Goal: Transaction & Acquisition: Purchase product/service

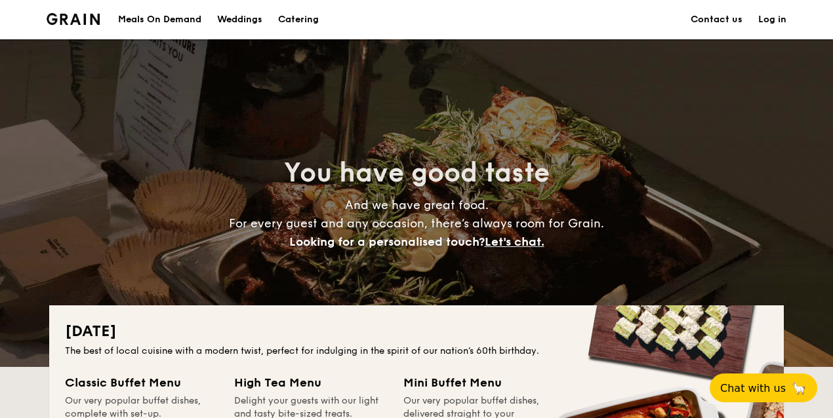
click at [300, 21] on h1 "Catering" at bounding box center [298, 19] width 41 height 39
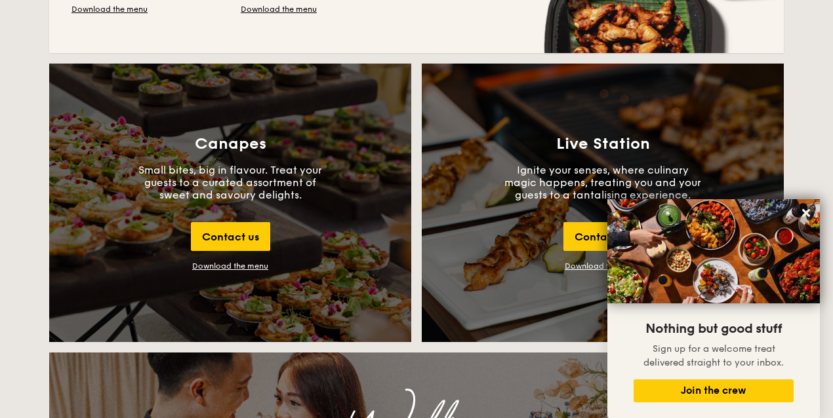
scroll to position [1267, 0]
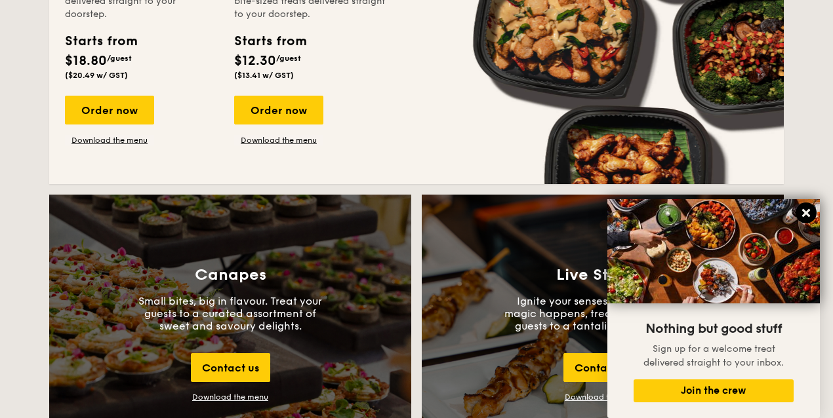
click at [805, 211] on icon at bounding box center [806, 213] width 8 height 8
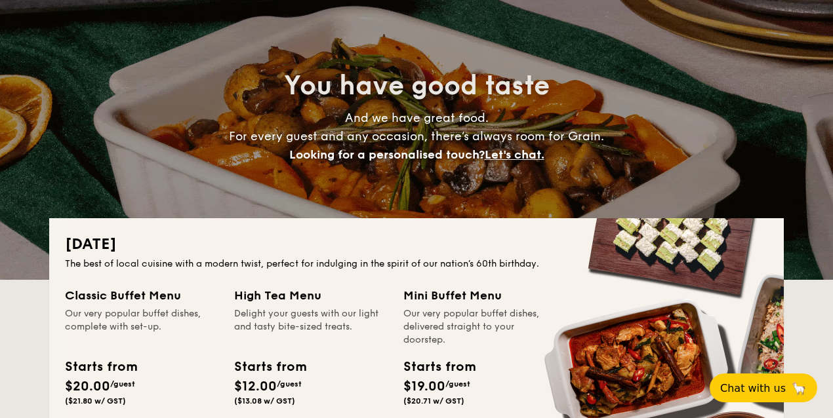
scroll to position [0, 0]
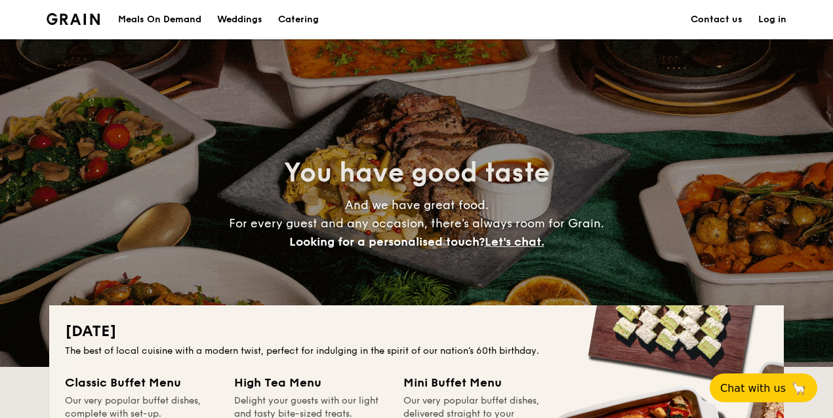
click at [182, 22] on div "Meals On Demand" at bounding box center [159, 19] width 83 height 39
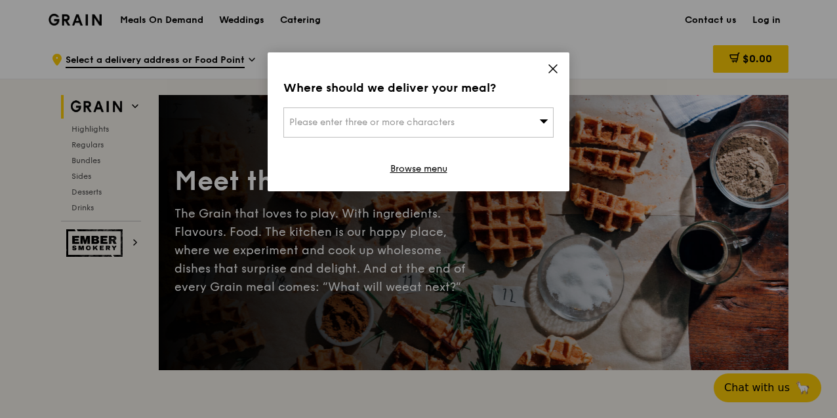
click at [482, 120] on div "Please enter three or more characters" at bounding box center [418, 123] width 270 height 30
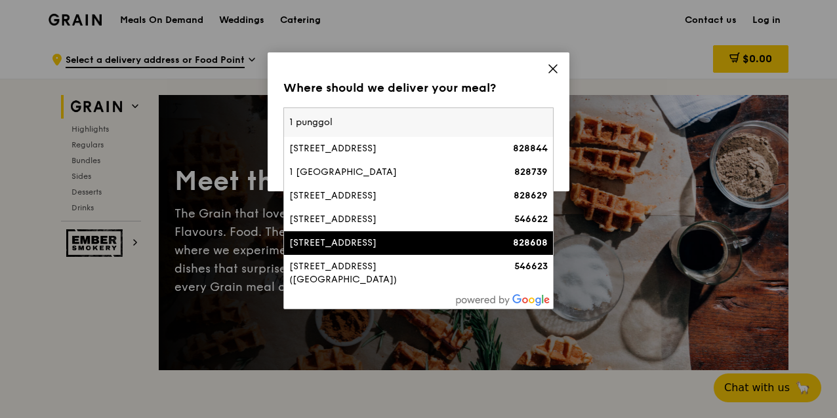
type input "1 punggol"
click at [448, 245] on div "1 Punggol Coast Road" at bounding box center [386, 243] width 194 height 13
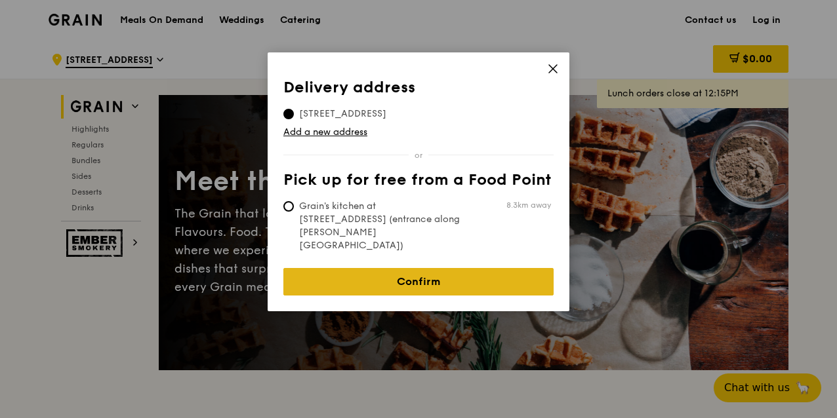
click at [416, 268] on link "Confirm" at bounding box center [418, 282] width 270 height 28
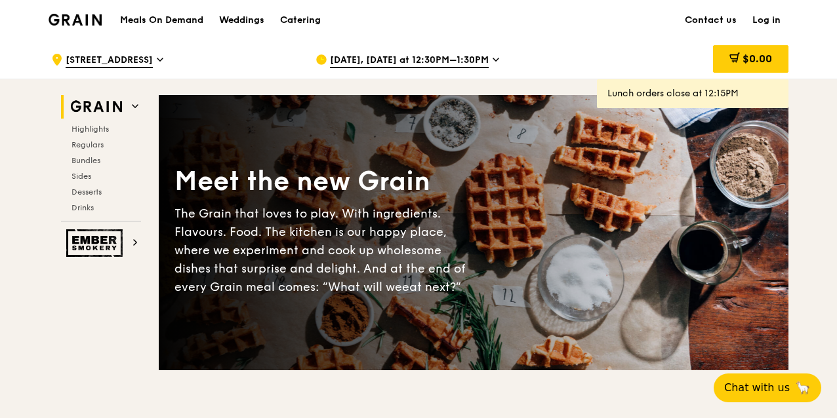
click at [486, 60] on div "Aug 15, Today at 12:30PM–1:30PM" at bounding box center [436, 59] width 243 height 39
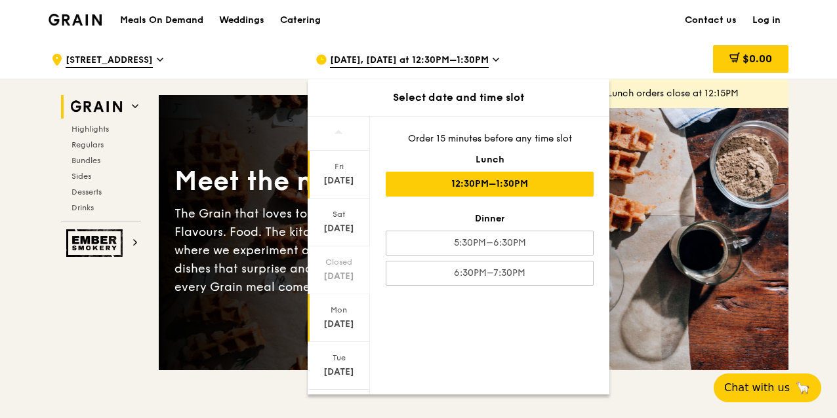
click at [349, 323] on div "Aug 18" at bounding box center [338, 324] width 58 height 13
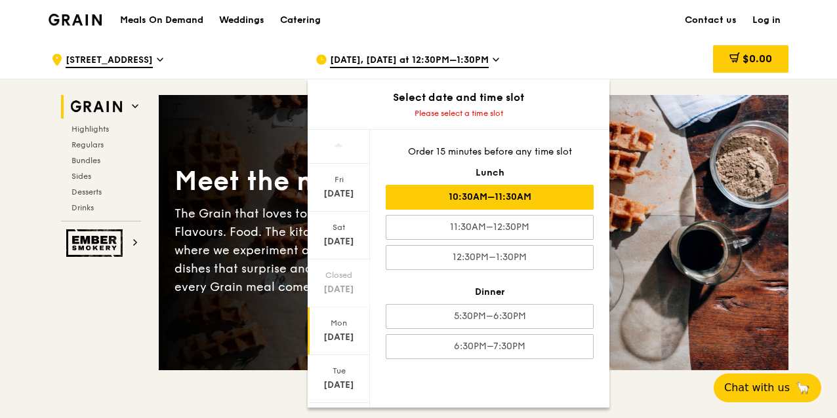
click at [479, 198] on div "10:30AM–11:30AM" at bounding box center [490, 197] width 208 height 25
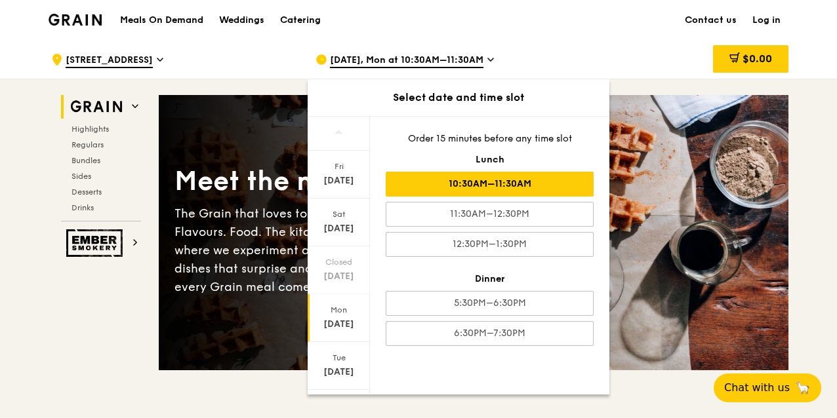
click at [342, 318] on div "Aug 18" at bounding box center [338, 324] width 58 height 13
click at [485, 180] on div "10:30AM–11:30AM" at bounding box center [490, 184] width 208 height 25
click at [557, 182] on div "10:30AM–11:30AM" at bounding box center [490, 184] width 208 height 25
click at [776, 184] on div "Meet the new Grain The Grain that loves to play. With ingredients. Flavours. Fo…" at bounding box center [473, 232] width 629 height 169
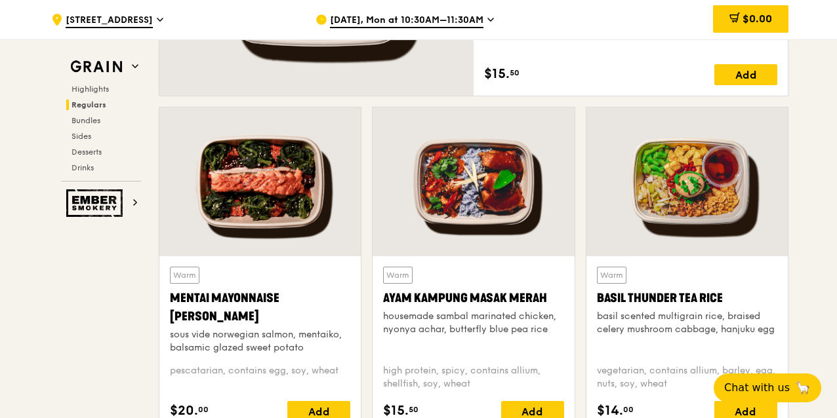
scroll to position [1136, 0]
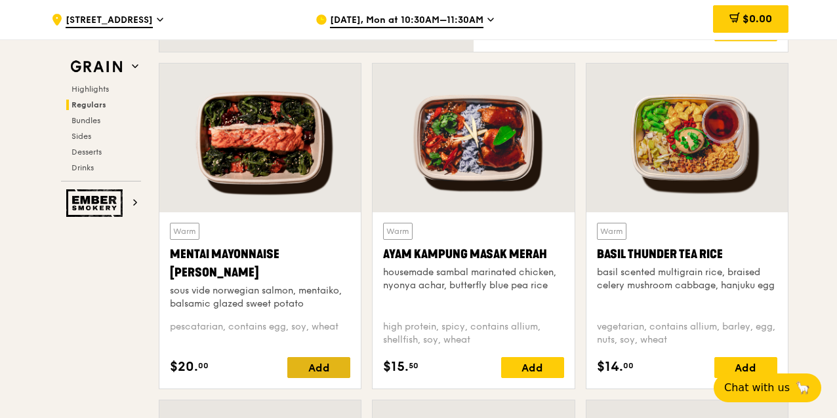
click at [322, 369] on div "Add" at bounding box center [318, 367] width 63 height 21
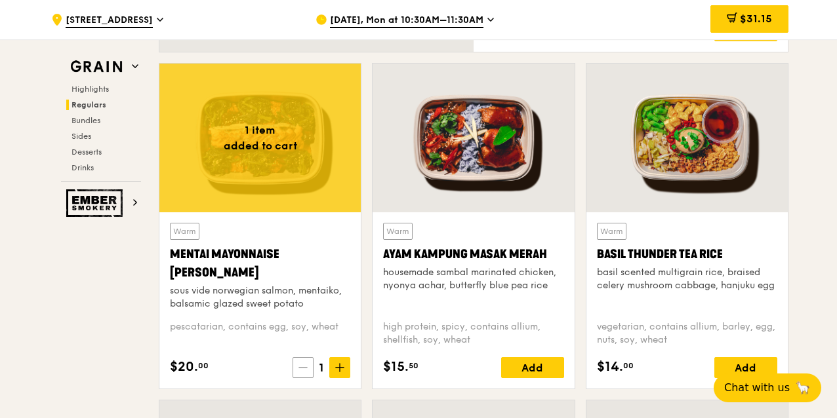
click at [294, 362] on span at bounding box center [302, 367] width 21 height 21
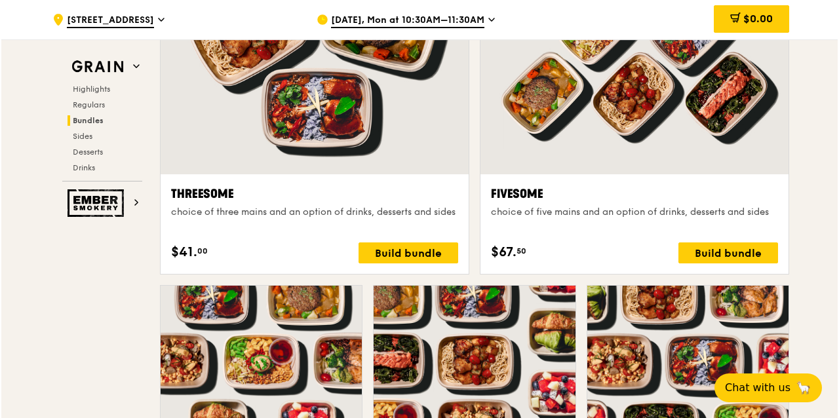
scroll to position [2492, 0]
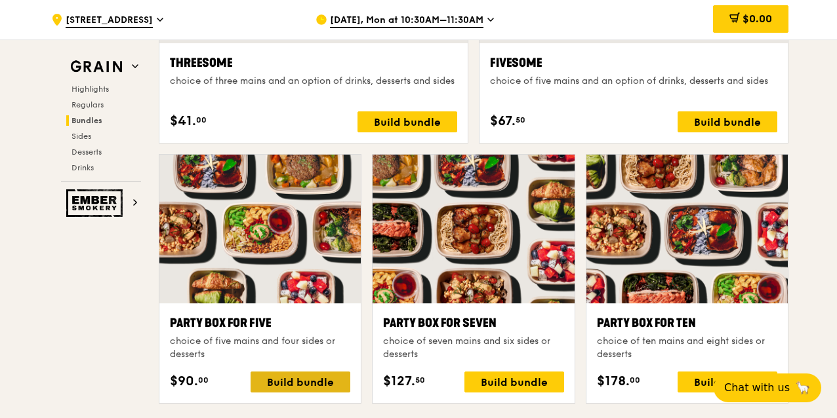
click at [313, 372] on div "Build bundle" at bounding box center [300, 382] width 100 height 21
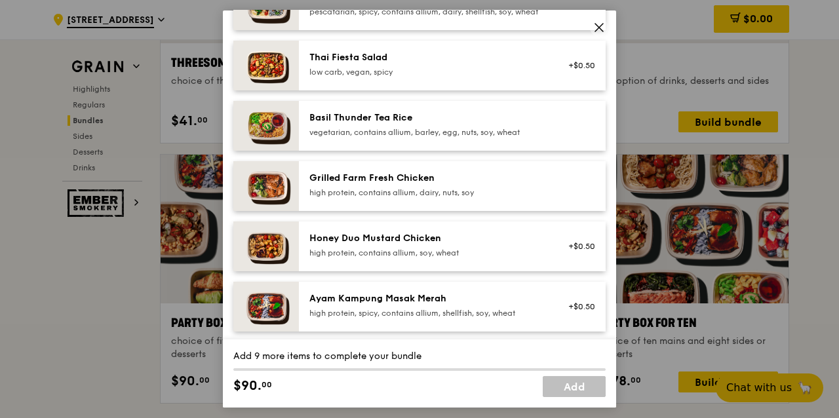
scroll to position [0, 0]
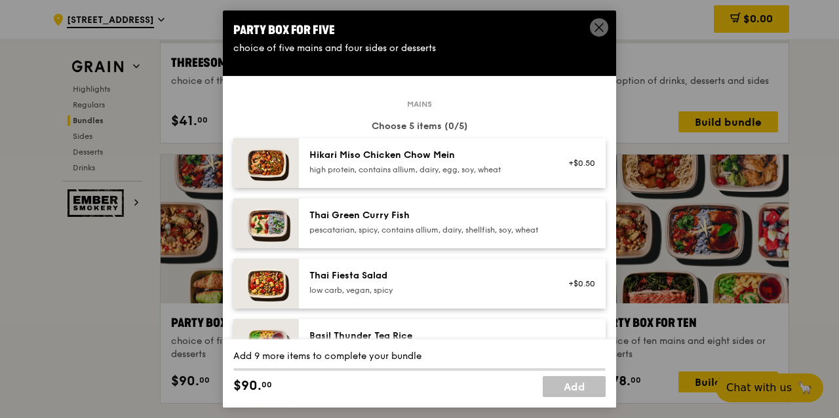
click at [454, 161] on div "Hikari Miso Chicken Chow Mein high protein, contains allium, dairy, egg, soy, w…" at bounding box center [426, 162] width 235 height 26
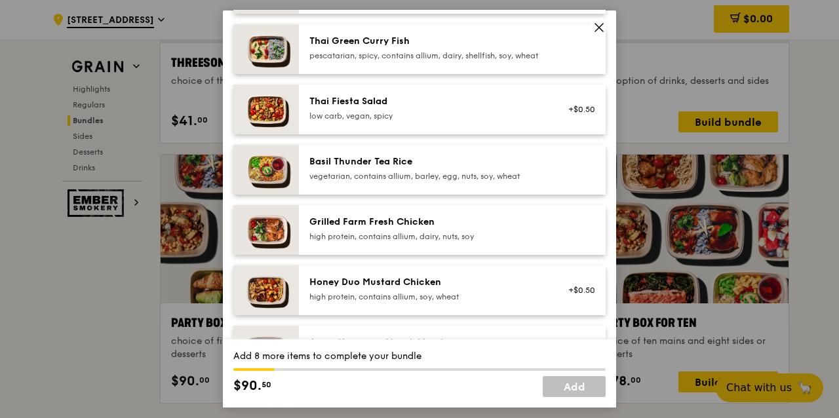
scroll to position [218, 0]
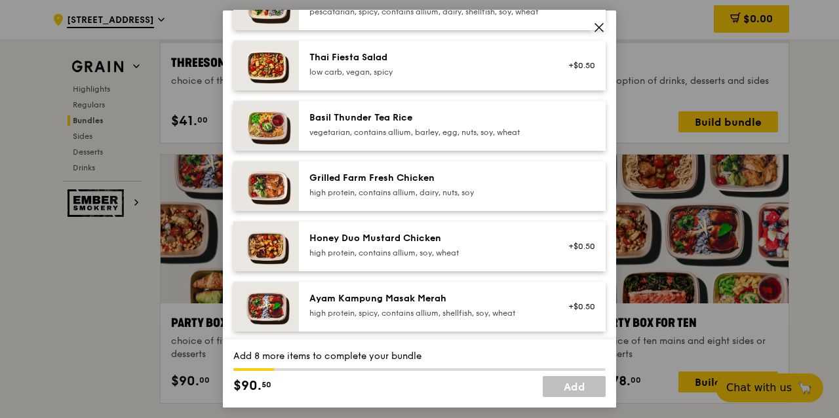
click at [384, 245] on div "Honey Duo Mustard Chicken" at bounding box center [426, 238] width 235 height 13
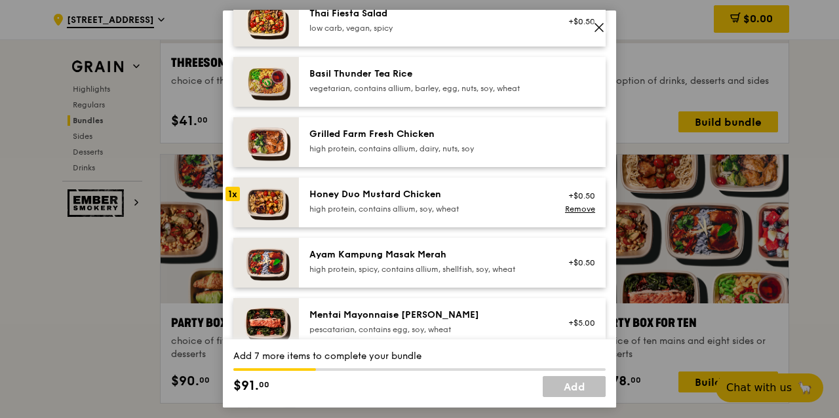
scroll to position [306, 0]
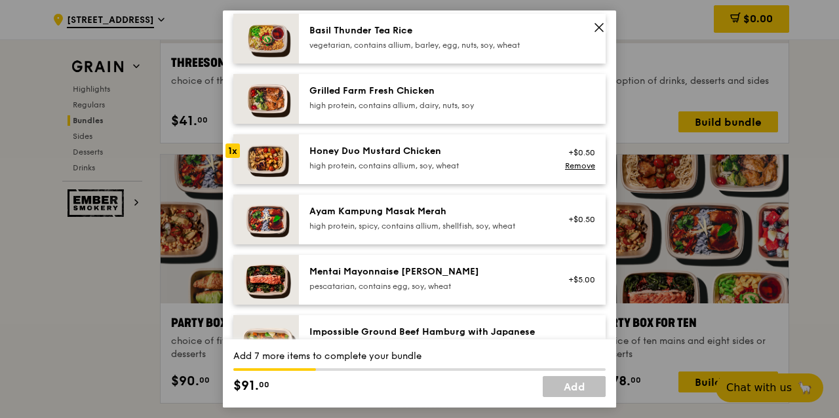
click at [379, 279] on div "Mentai Mayonnaise Aburi Salmon" at bounding box center [426, 272] width 235 height 13
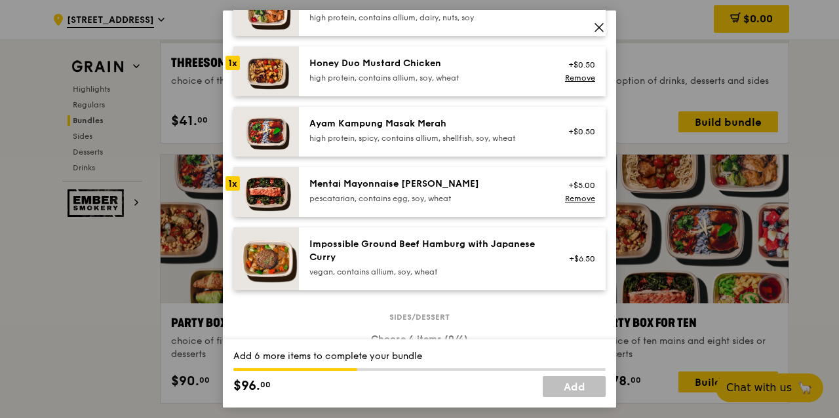
scroll to position [349, 0]
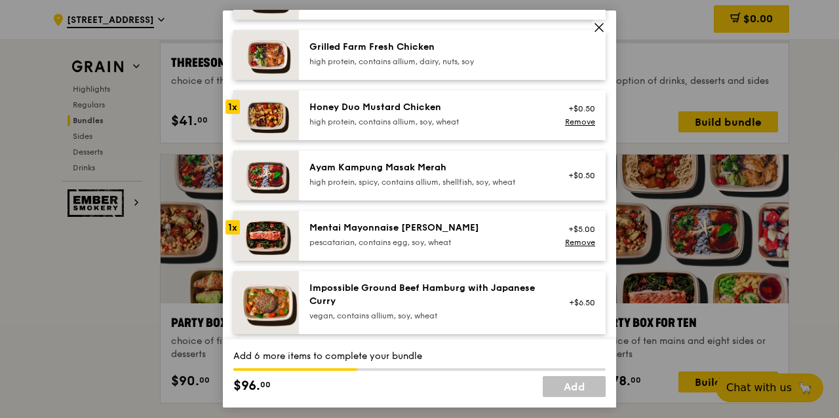
click at [363, 186] on div "Ayam Kampung Masak Merah high protein, spicy, contains allium, shellfish, soy, …" at bounding box center [426, 174] width 235 height 26
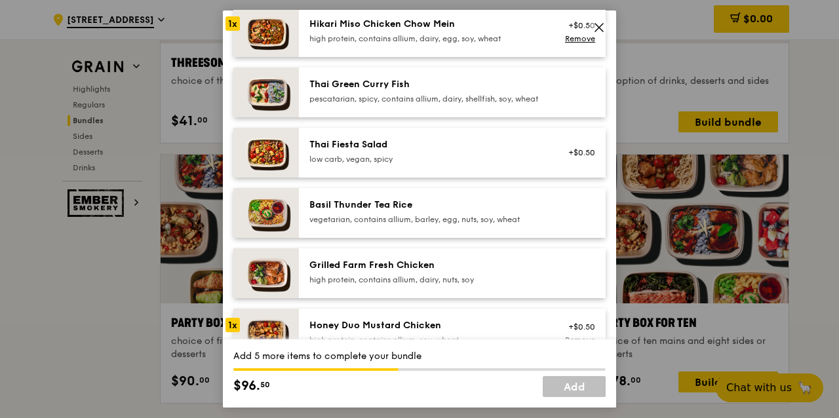
scroll to position [174, 0]
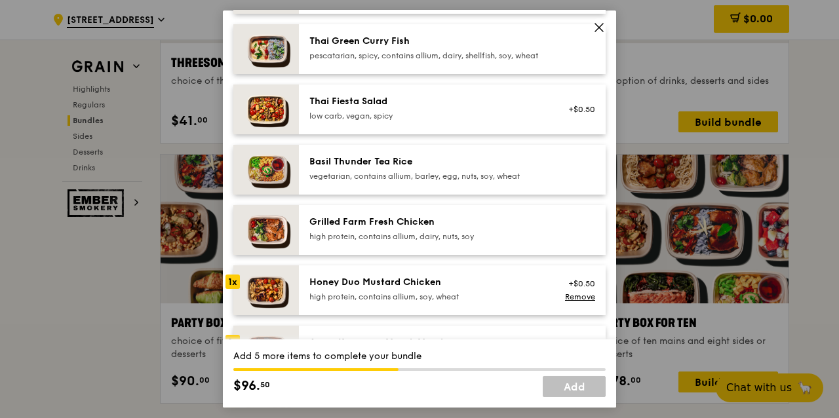
click at [361, 229] on div "Grilled Farm Fresh Chicken" at bounding box center [426, 222] width 235 height 13
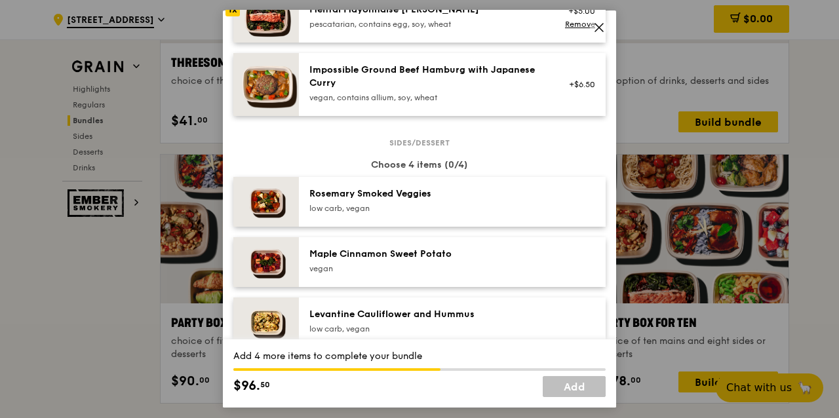
scroll to position [612, 0]
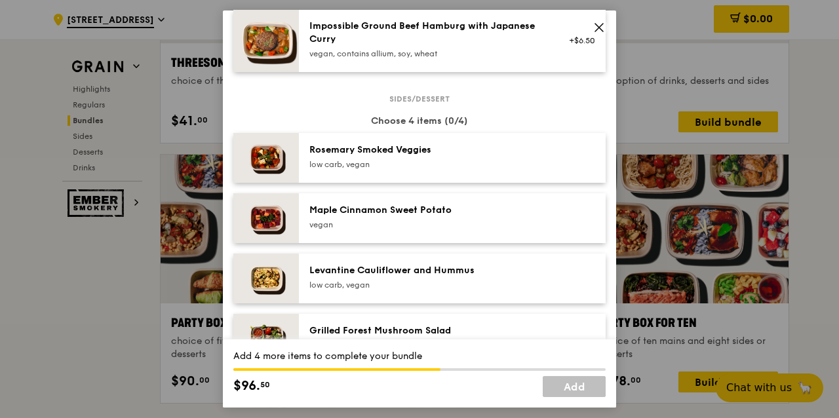
click at [395, 170] on div "low carb, vegan" at bounding box center [426, 164] width 235 height 10
click at [390, 217] on div "Maple Cinnamon Sweet Potato" at bounding box center [426, 210] width 235 height 13
click at [382, 277] on div "Levantine Cauliflower and Hummus" at bounding box center [426, 270] width 235 height 13
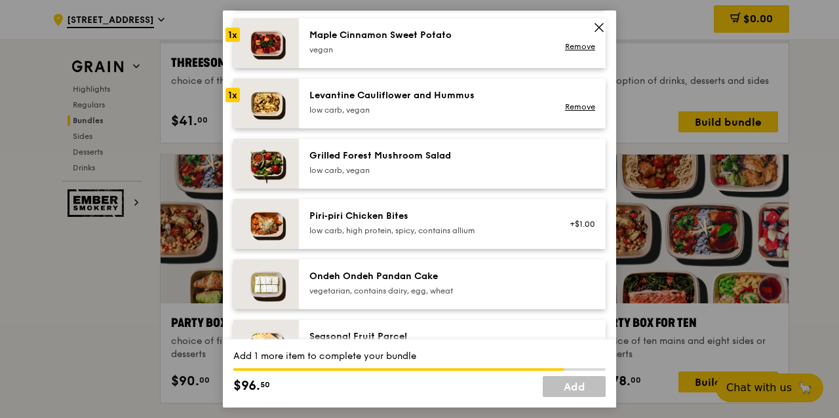
scroll to position [699, 0]
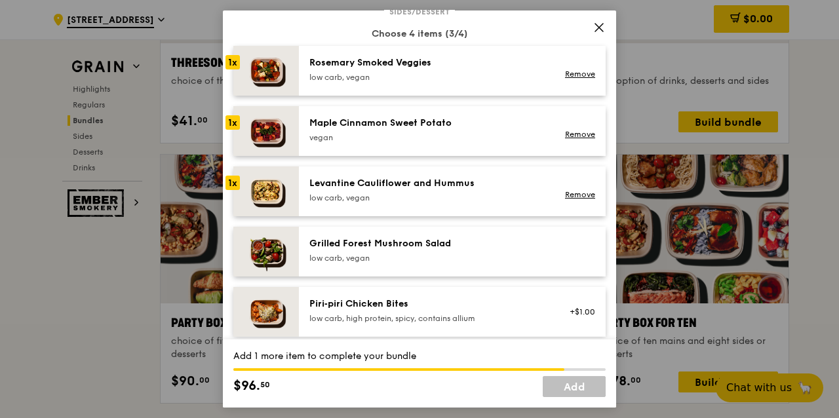
click at [346, 70] on div "Rosemary Smoked Veggies" at bounding box center [426, 62] width 235 height 13
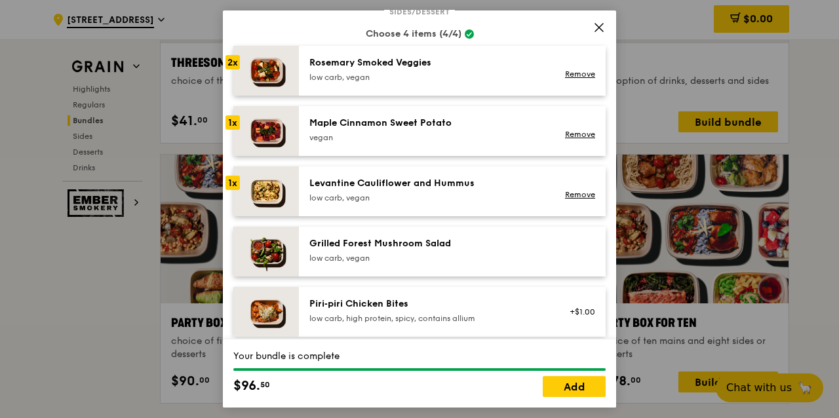
click at [589, 85] on div "Remove" at bounding box center [578, 70] width 50 height 29
click at [570, 79] on div "Remove" at bounding box center [578, 74] width 35 height 10
click at [567, 139] on link "Remove" at bounding box center [580, 134] width 30 height 9
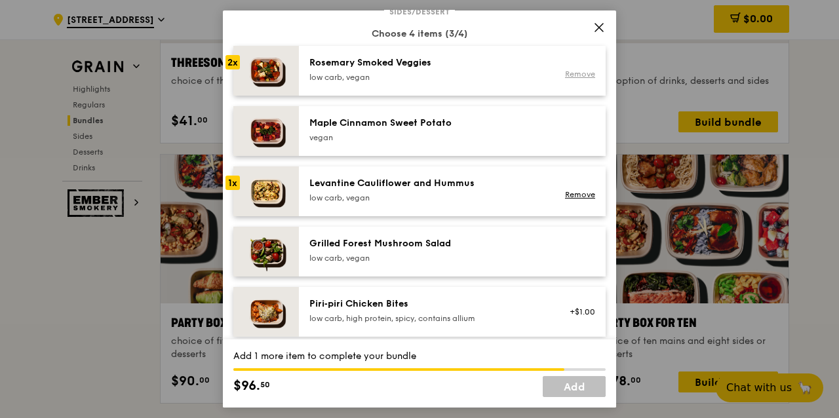
click at [569, 79] on link "Remove" at bounding box center [580, 74] width 30 height 9
click at [571, 199] on link "Remove" at bounding box center [580, 194] width 30 height 9
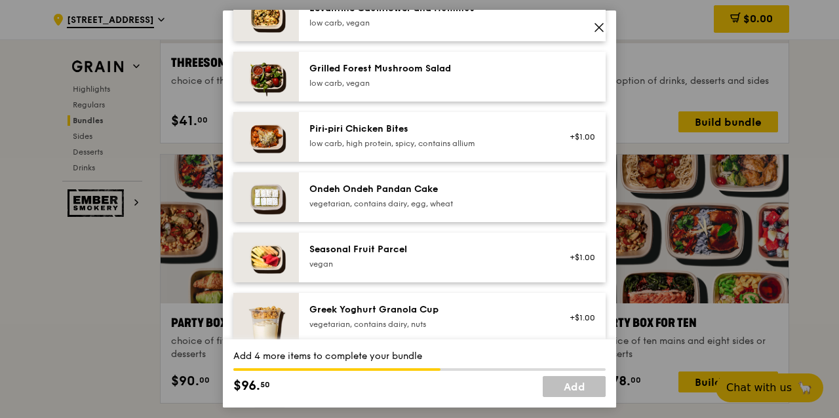
scroll to position [918, 0]
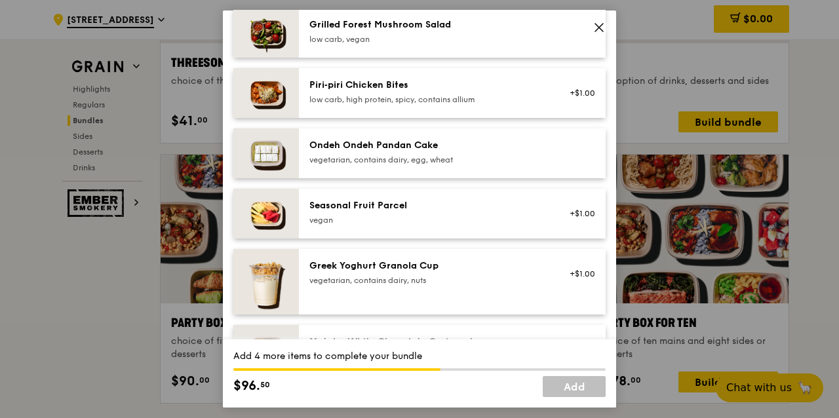
click at [277, 158] on img at bounding box center [266, 154] width 66 height 50
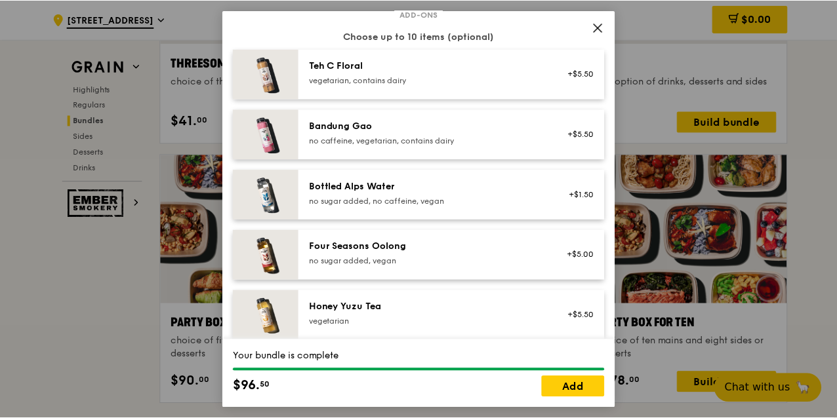
scroll to position [1408, 0]
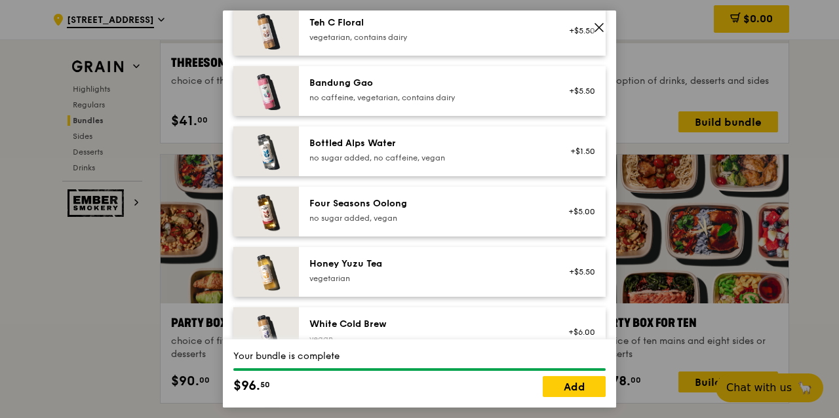
click at [598, 29] on icon at bounding box center [599, 28] width 12 height 12
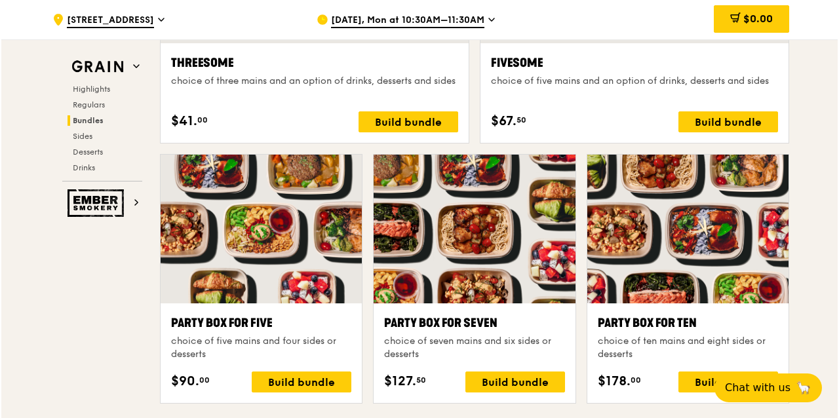
scroll to position [2404, 0]
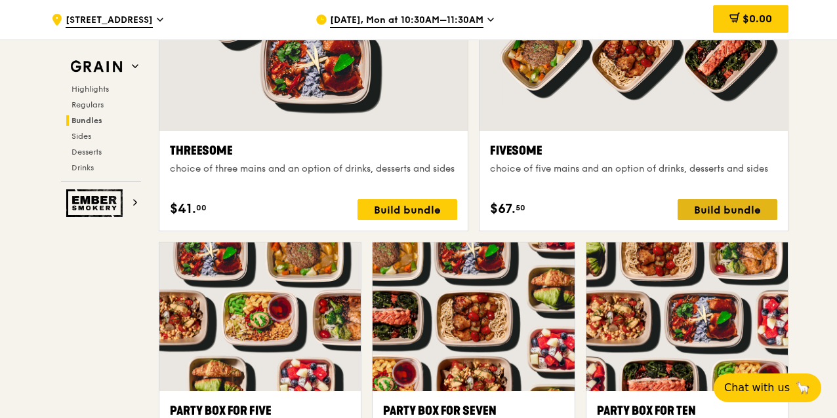
click at [712, 203] on div "Build bundle" at bounding box center [727, 209] width 100 height 21
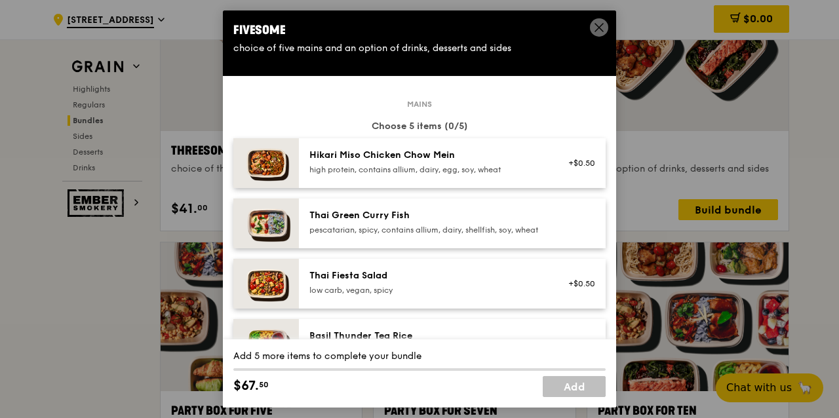
click at [483, 165] on div "high protein, contains allium, dairy, egg, soy, wheat" at bounding box center [426, 170] width 235 height 10
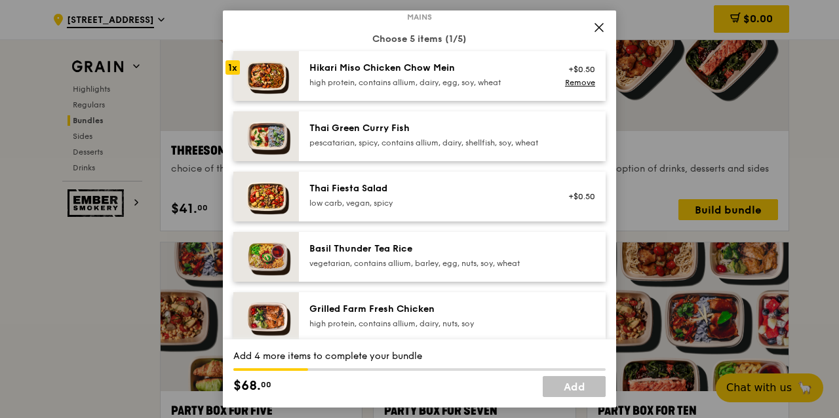
scroll to position [131, 0]
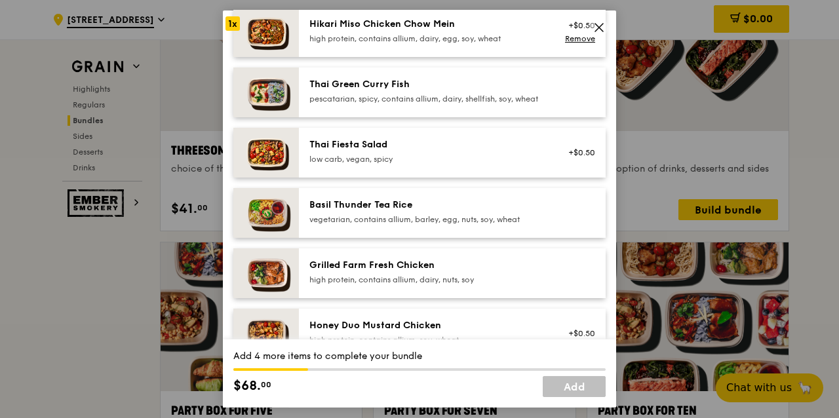
click at [474, 272] on div "Grilled Farm Fresh Chicken" at bounding box center [426, 265] width 235 height 13
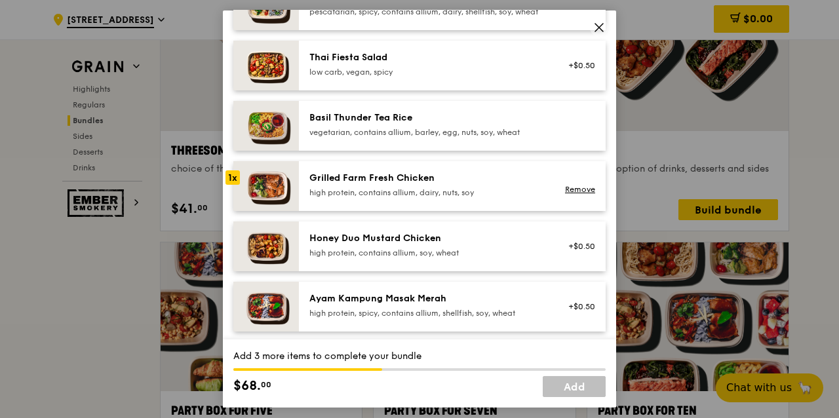
click at [477, 245] on div "Honey Duo Mustard Chicken" at bounding box center [426, 238] width 235 height 13
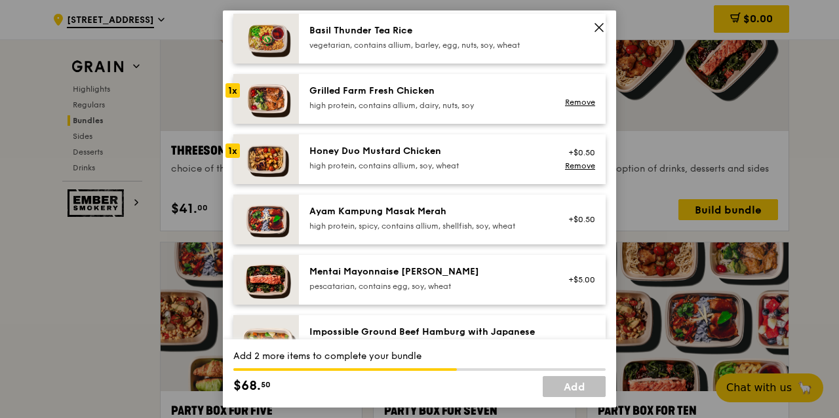
click at [475, 231] on div "high protein, spicy, contains allium, shellfish, soy, wheat" at bounding box center [426, 226] width 235 height 10
click at [469, 279] on div "Mentai Mayonnaise Aburi Salmon" at bounding box center [426, 272] width 235 height 13
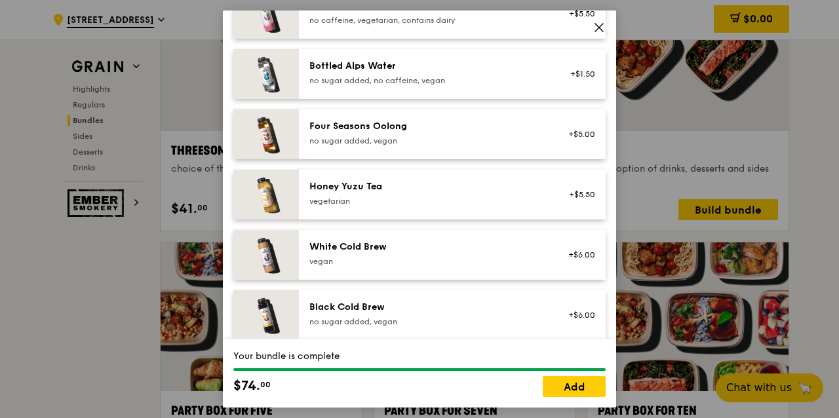
scroll to position [1399, 0]
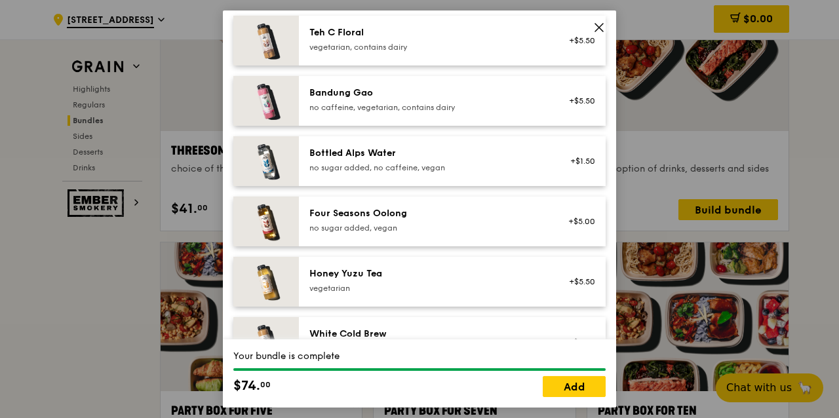
click at [494, 52] on div "vegetarian, contains dairy" at bounding box center [426, 47] width 235 height 10
click at [479, 220] on div "Four Seasons Oolong" at bounding box center [426, 213] width 235 height 13
click at [474, 279] on div "Honey Yuzu Tea" at bounding box center [426, 274] width 235 height 13
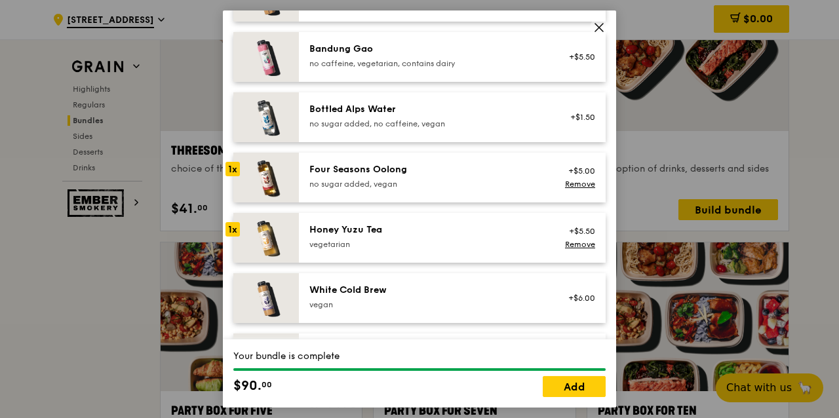
scroll to position [1486, 0]
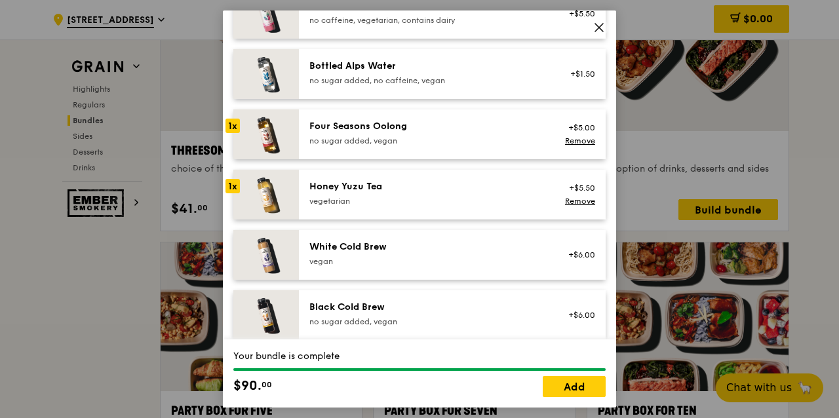
click at [472, 264] on div "White Cold Brew vegan" at bounding box center [426, 254] width 235 height 26
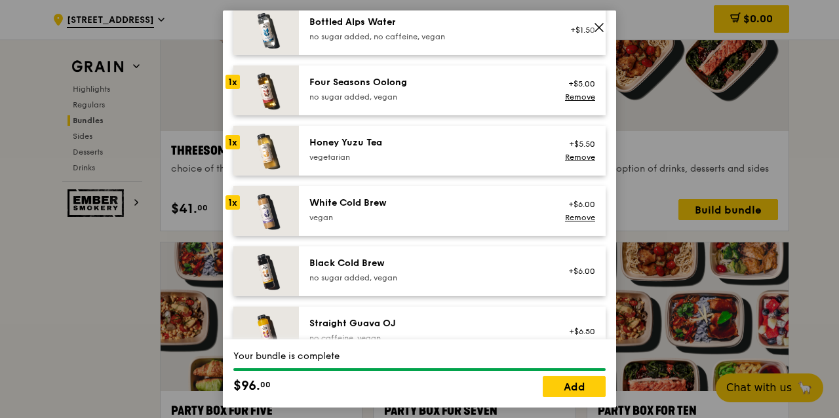
scroll to position [1443, 0]
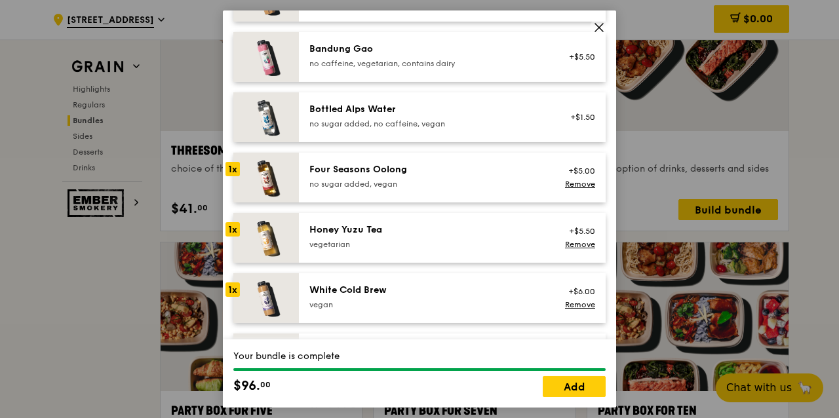
click at [232, 235] on div "1x" at bounding box center [233, 229] width 14 height 14
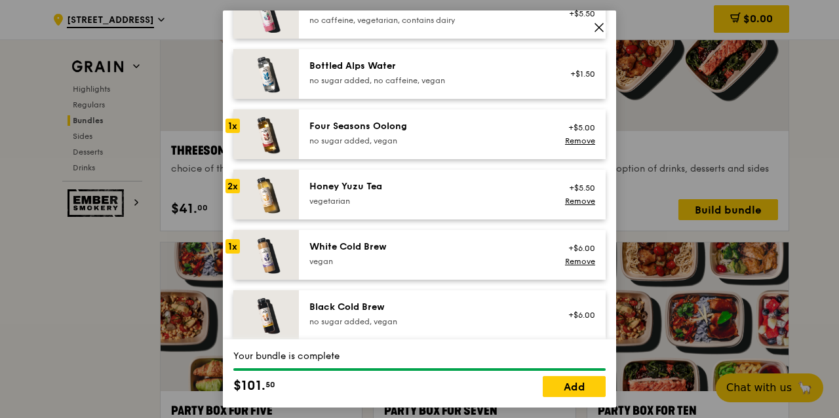
scroll to position [1530, 0]
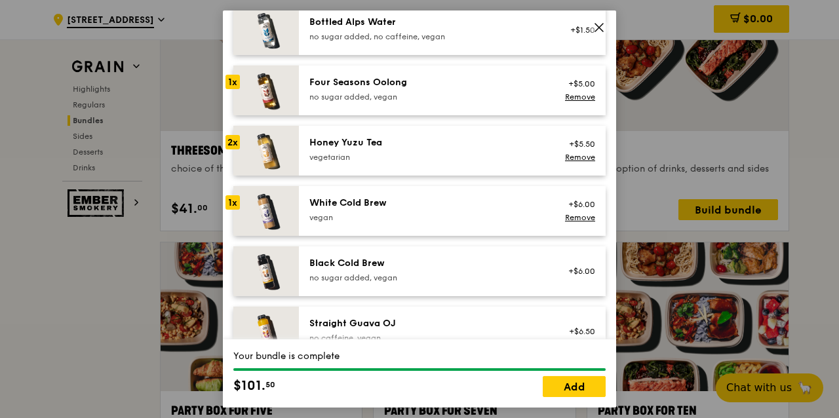
click at [388, 281] on div "Black Cold Brew no sugar added, vegan" at bounding box center [426, 270] width 235 height 26
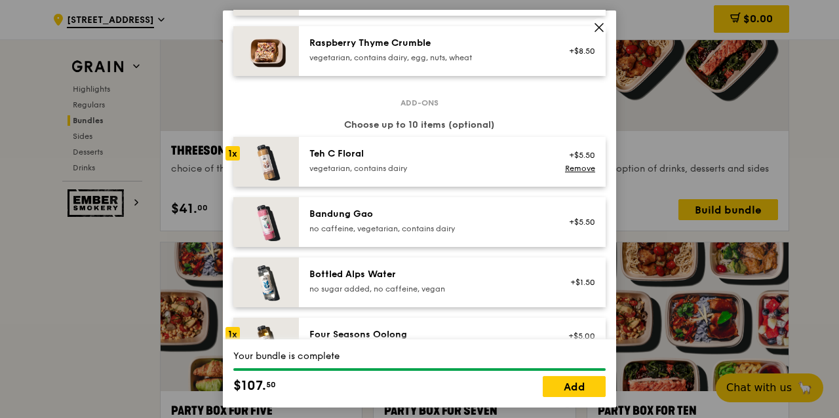
scroll to position [1365, 0]
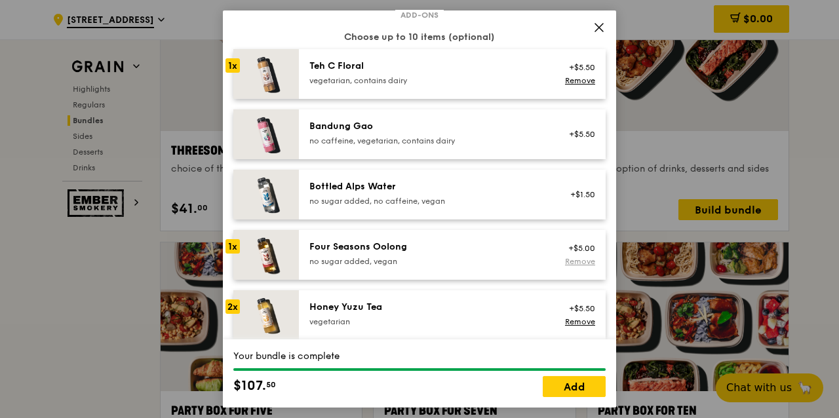
click at [586, 266] on link "Remove" at bounding box center [580, 261] width 30 height 9
click at [472, 267] on div "no sugar added, vegan" at bounding box center [426, 261] width 235 height 10
click at [576, 327] on link "Remove" at bounding box center [580, 321] width 30 height 9
click at [502, 314] on div "Honey Yuzu Tea" at bounding box center [426, 307] width 235 height 13
click at [569, 327] on link "Remove" at bounding box center [580, 321] width 30 height 9
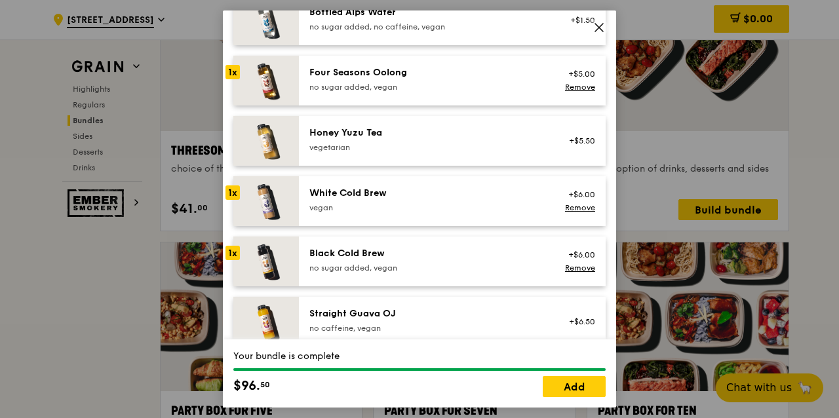
scroll to position [1584, 0]
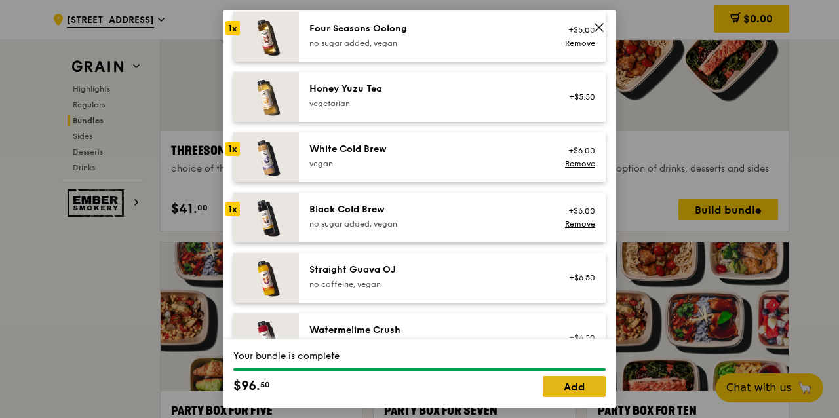
click at [571, 388] on link "Add" at bounding box center [574, 386] width 63 height 21
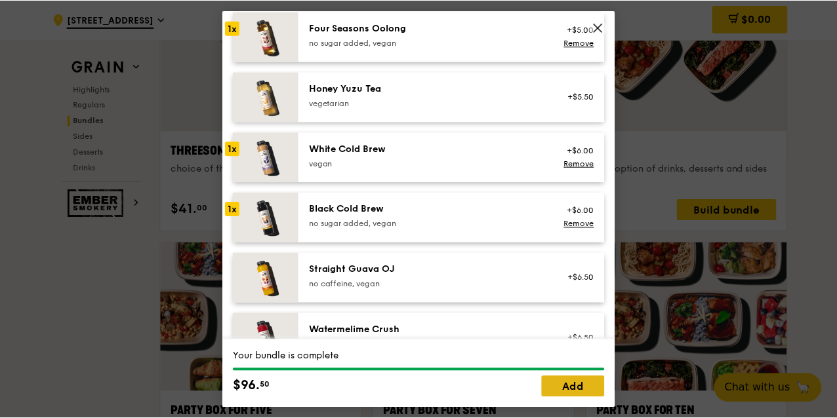
scroll to position [2404, 0]
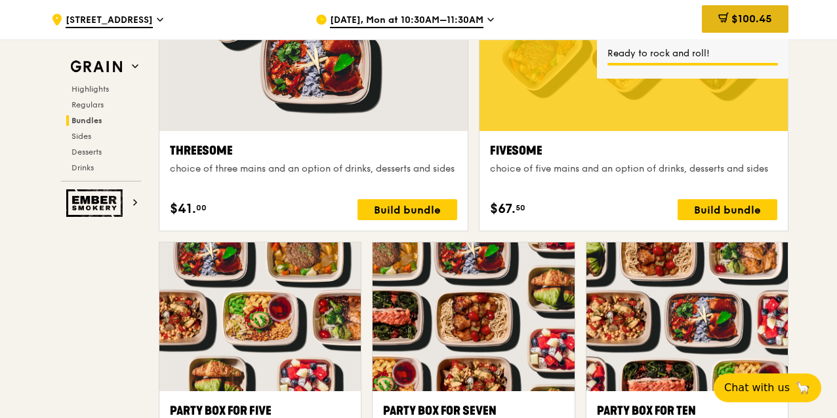
click at [713, 14] on div "$100.45" at bounding box center [745, 19] width 87 height 28
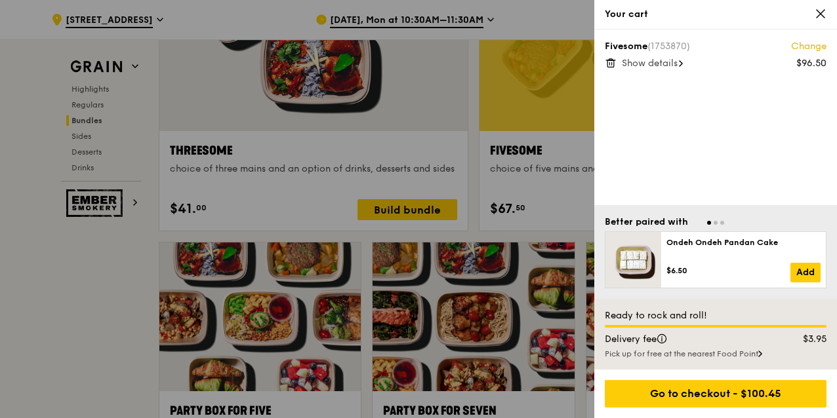
click at [660, 62] on span "Show details" at bounding box center [650, 63] width 56 height 11
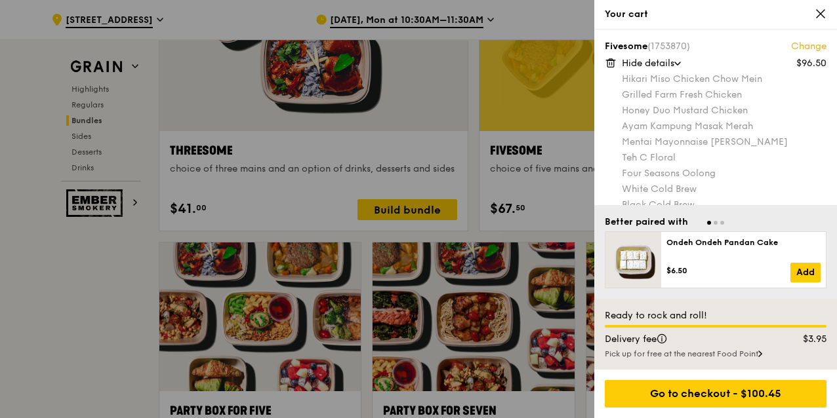
scroll to position [2447, 0]
